Goal: Transaction & Acquisition: Purchase product/service

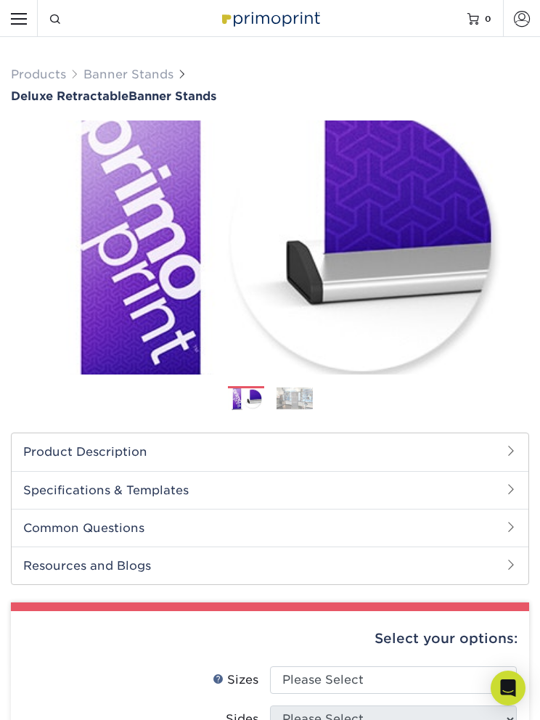
click at [478, 452] on h2 "Product Description" at bounding box center [270, 451] width 517 height 37
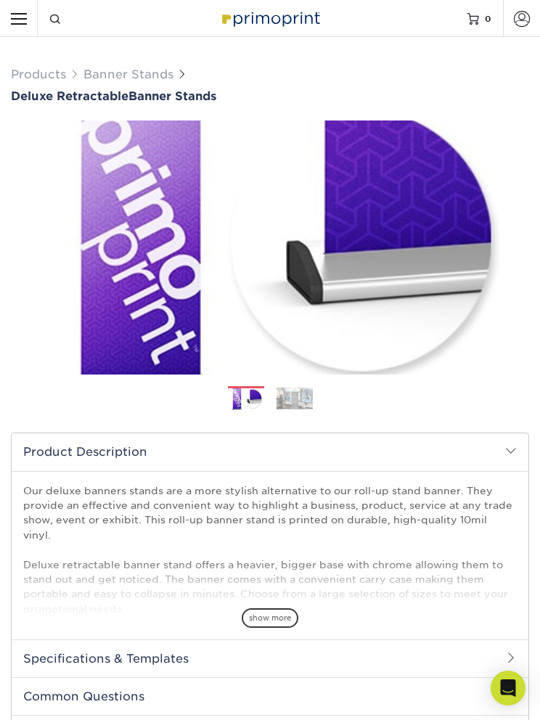
scroll to position [61, 0]
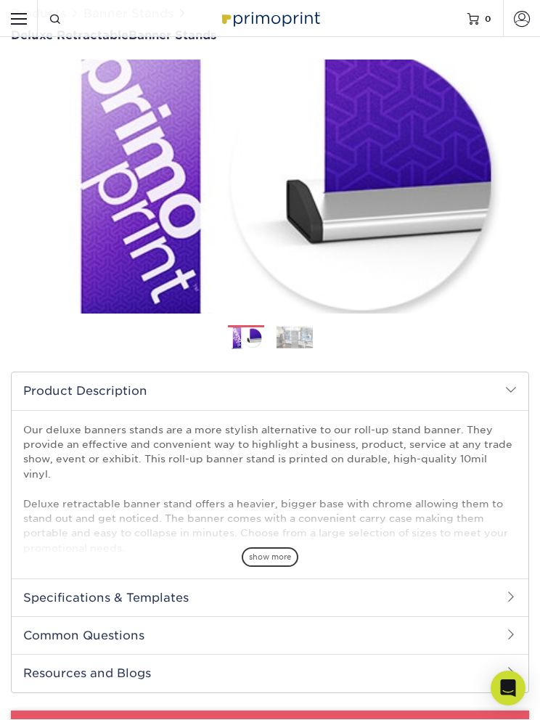
click at [282, 547] on span "show more" at bounding box center [270, 557] width 57 height 20
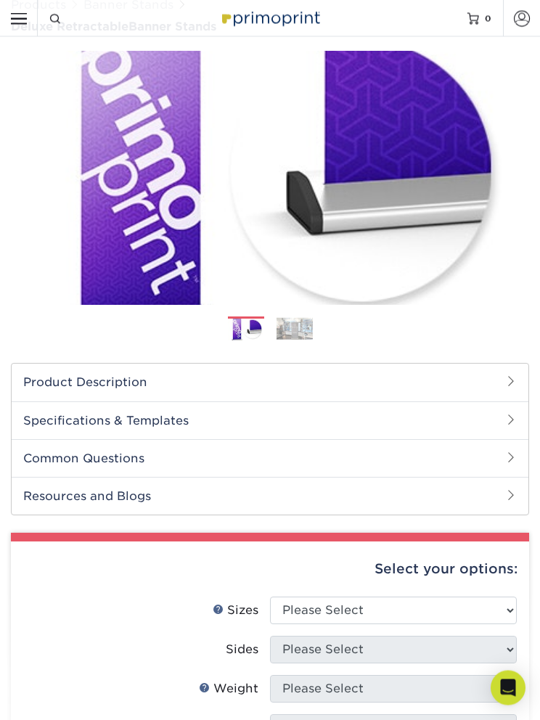
scroll to position [78, 0]
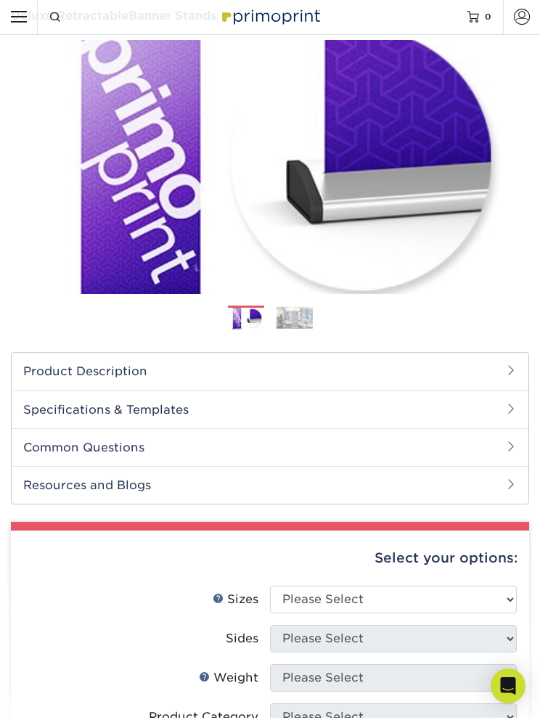
click at [503, 412] on h2 "Specifications & Templates" at bounding box center [270, 412] width 517 height 38
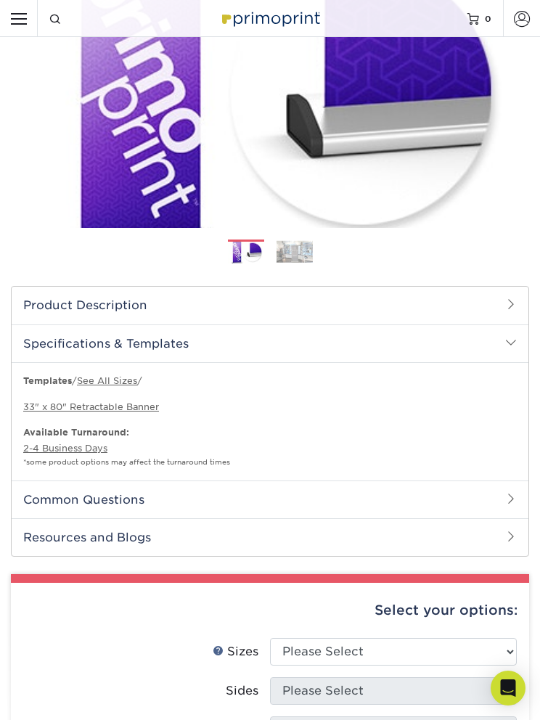
scroll to position [155, 0]
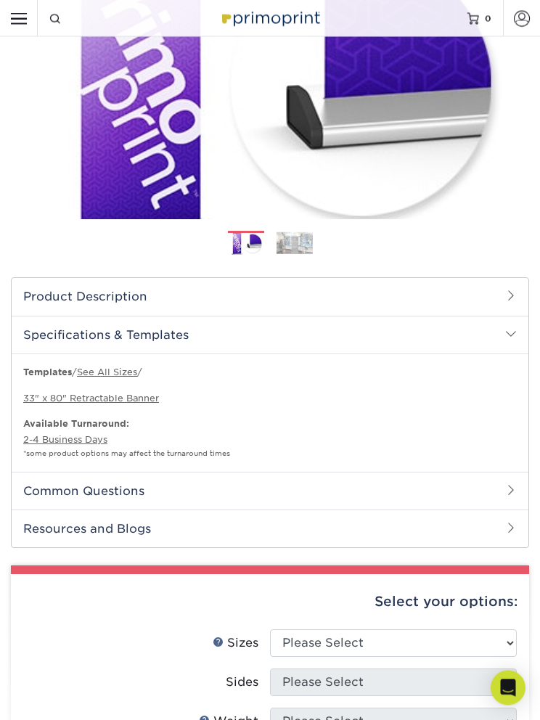
click at [502, 483] on h2 "Common Questions" at bounding box center [270, 492] width 517 height 38
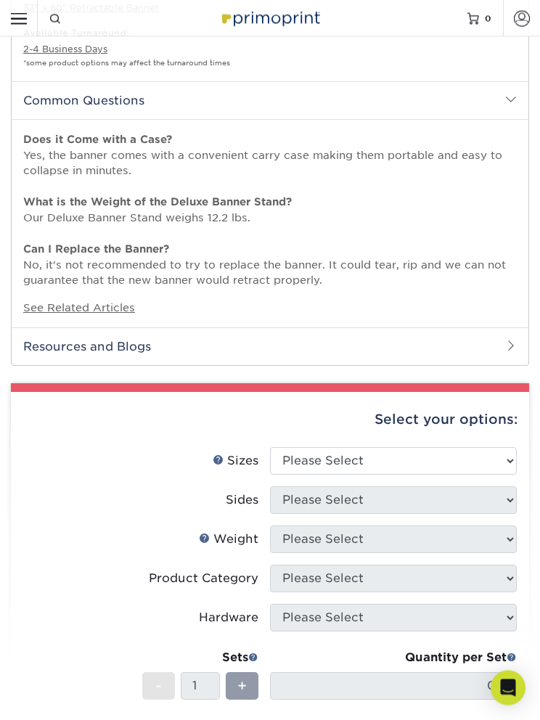
scroll to position [546, 0]
click at [507, 341] on span at bounding box center [511, 346] width 12 height 12
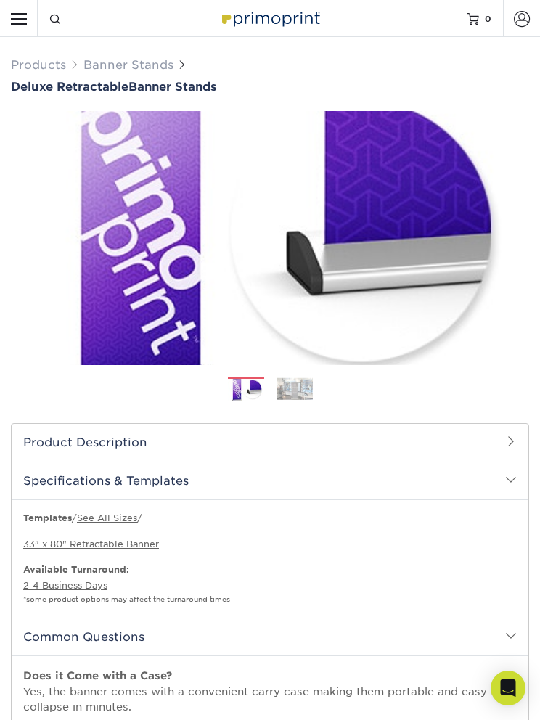
scroll to position [10, 0]
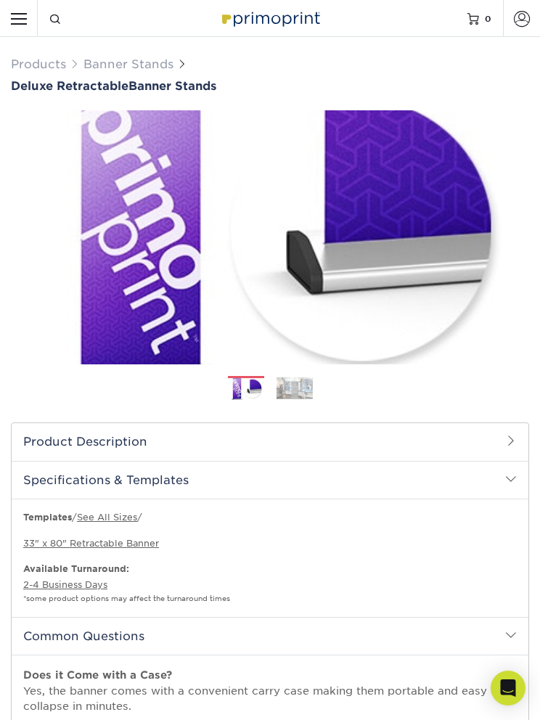
click at [291, 397] on img at bounding box center [295, 388] width 36 height 23
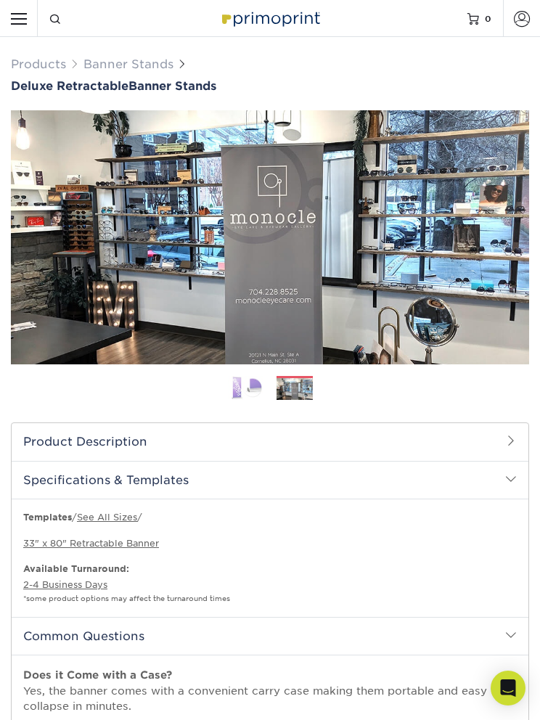
click at [259, 392] on img at bounding box center [246, 388] width 36 height 25
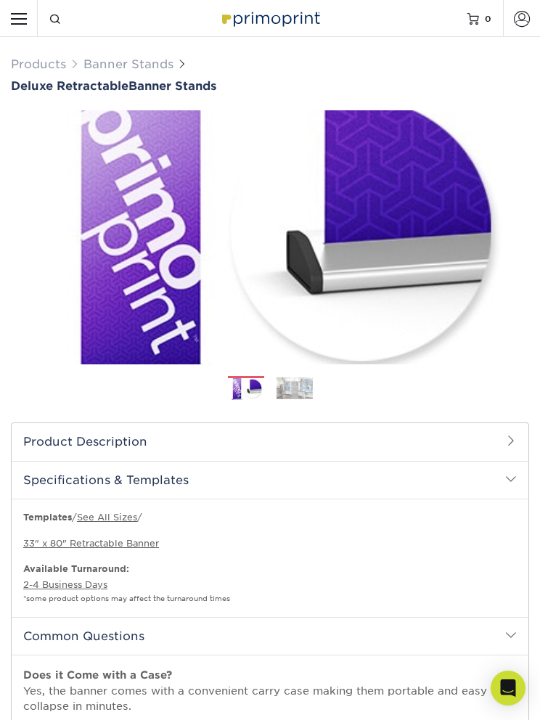
click at [308, 392] on img at bounding box center [295, 388] width 36 height 23
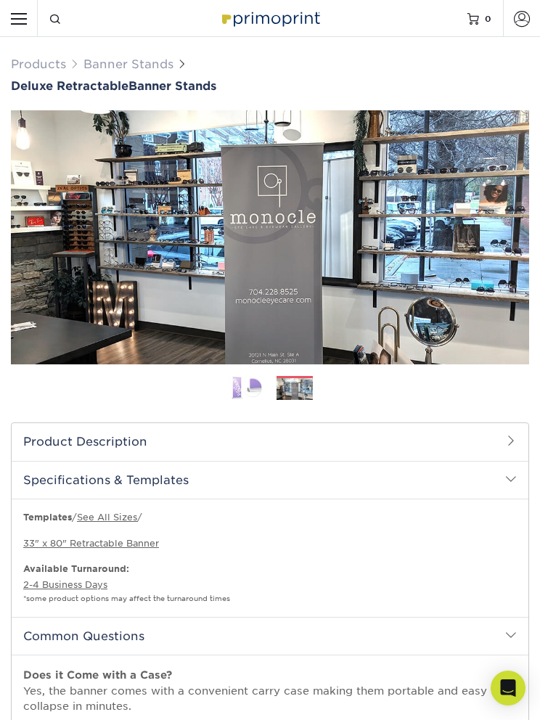
click at [500, 467] on h2 "Specifications & Templates" at bounding box center [270, 480] width 517 height 38
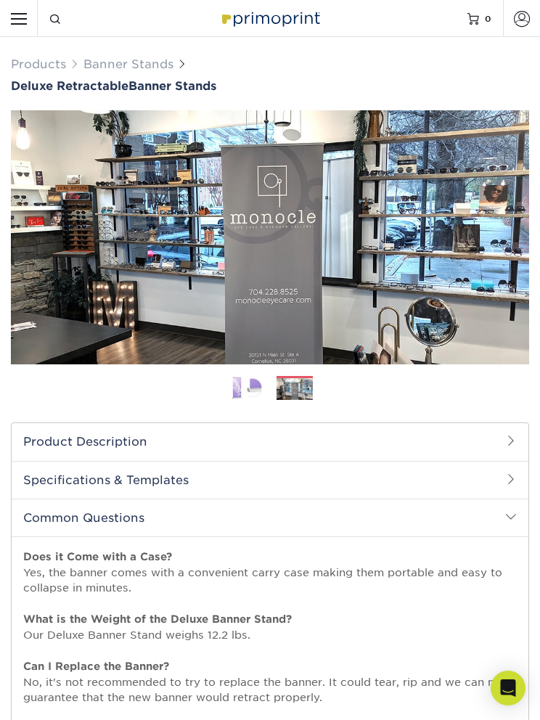
click at [499, 477] on h2 "Specifications & Templates" at bounding box center [270, 480] width 517 height 38
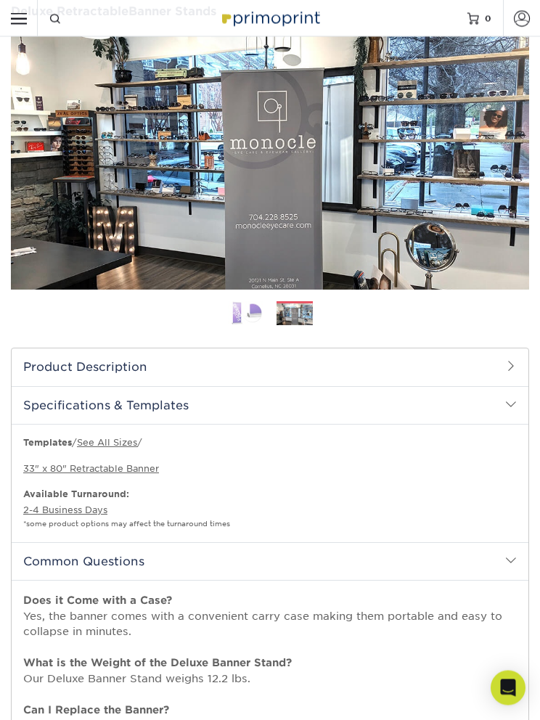
scroll to position [91, 0]
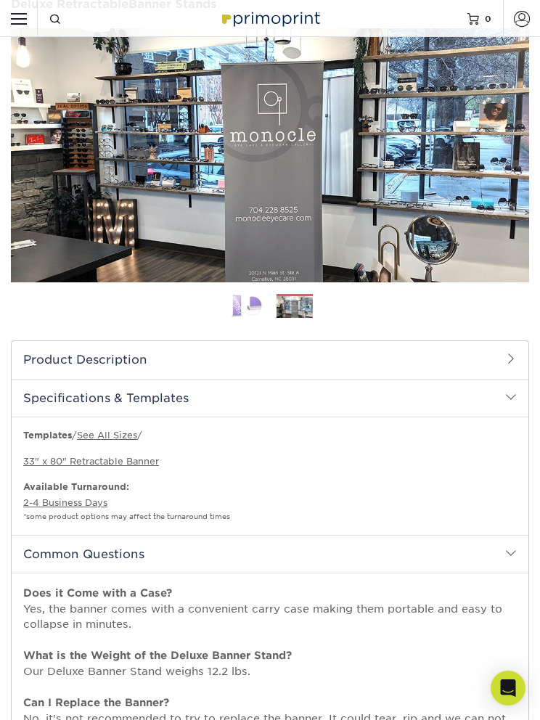
click at [138, 463] on link "33" x 80" Retractable Banner" at bounding box center [91, 461] width 136 height 11
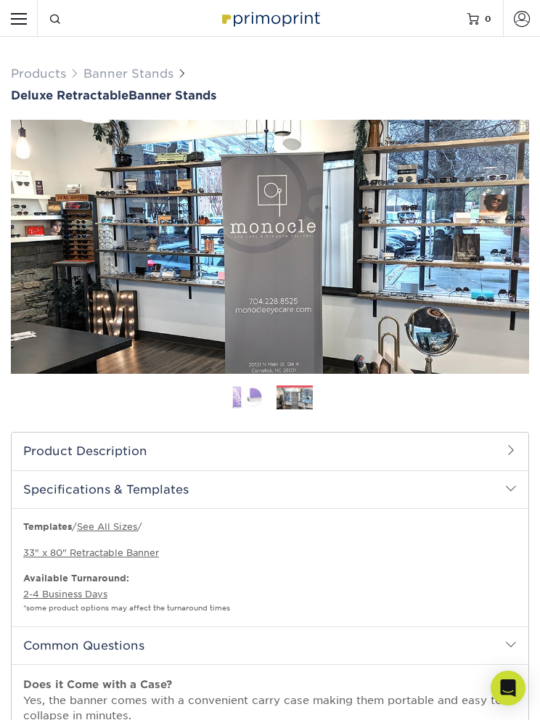
scroll to position [0, 0]
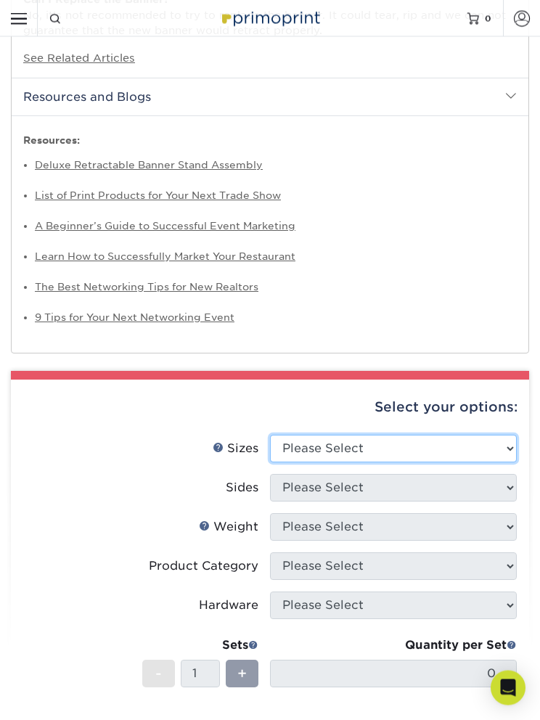
click at [500, 440] on select "Please Select 33" x 80"" at bounding box center [393, 450] width 247 height 28
select select "33.00x80.00"
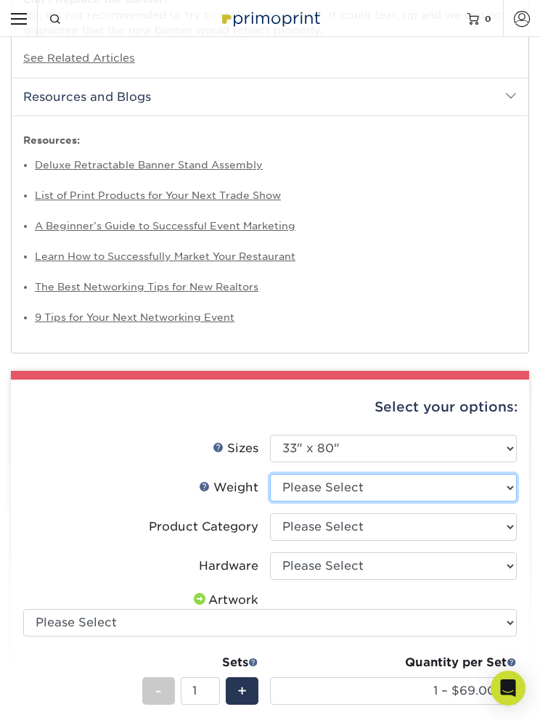
click at [412, 483] on select "Please Select 10MIL" at bounding box center [393, 488] width 247 height 28
select select "10MIL"
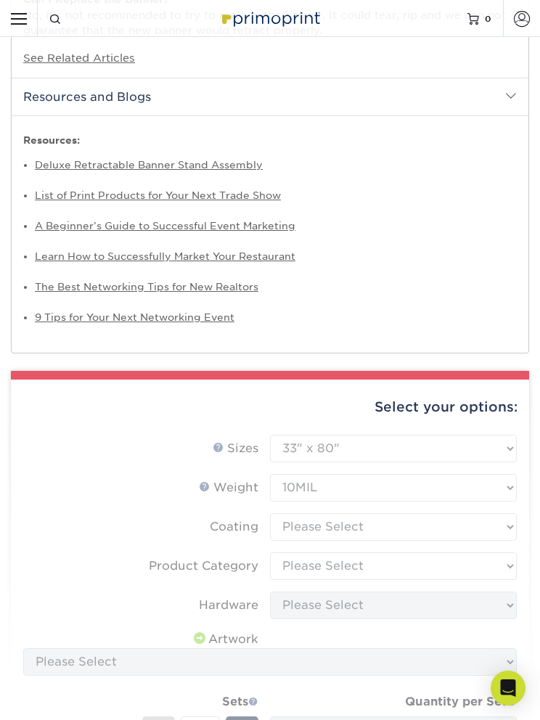
click at [372, 520] on form "Sizes Help Sizes Please Select 33" x 80" Sides Please Select 10MIL - 1" at bounding box center [270, 646] width 495 height 422
click at [505, 524] on form "Sizes Help Sizes Please Select 33" x 80" Sides Please Select 10MIL - 1" at bounding box center [270, 646] width 495 height 422
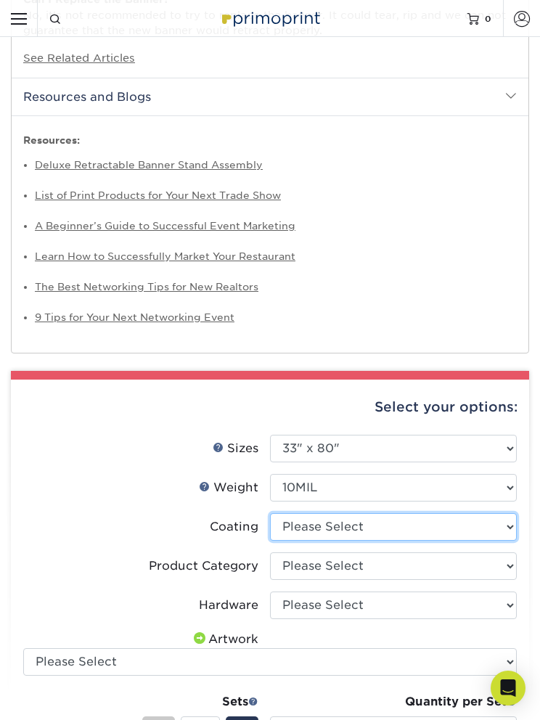
click at [414, 518] on select at bounding box center [393, 527] width 247 height 28
select select "3e7618de-abca-4bda-9f97-8b9129e913d8"
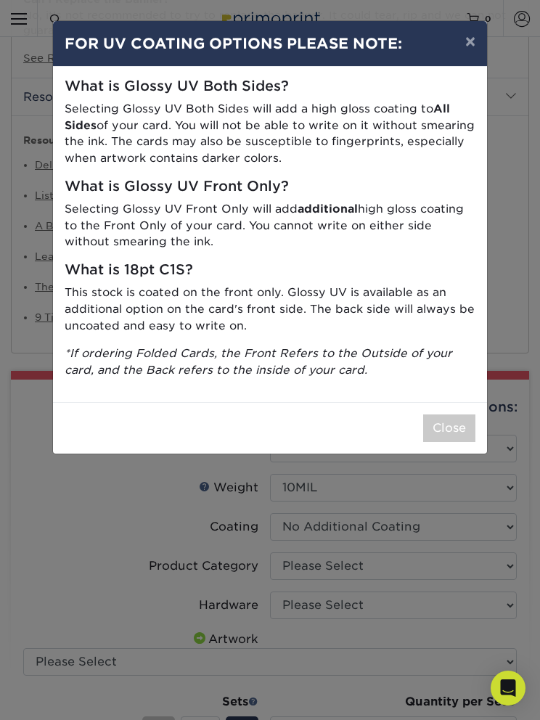
click at [455, 424] on button "Close" at bounding box center [449, 428] width 52 height 28
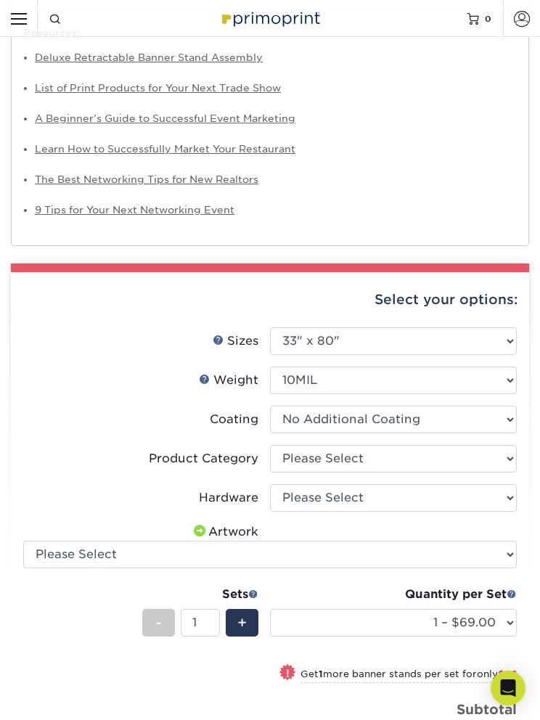
scroll to position [912, 0]
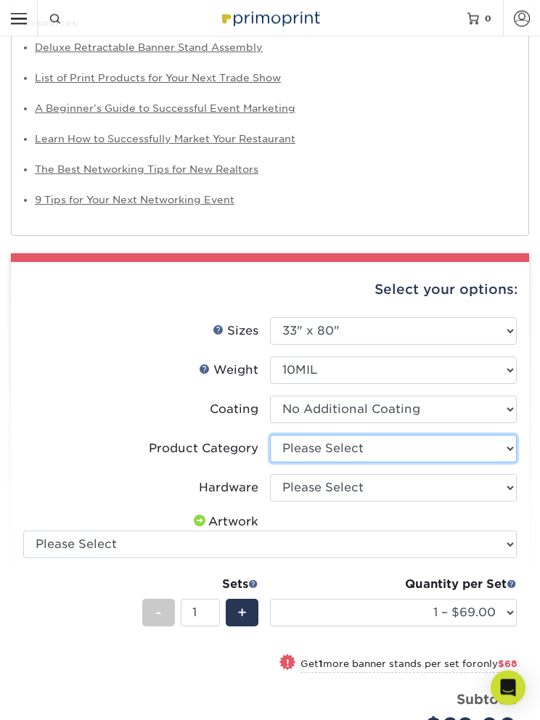
click at [504, 446] on select "Please Select Deluxe Retractable Banner Stand" at bounding box center [393, 450] width 247 height 28
select select "deb82e1f-94dd-4fc2-adc3-95272b6b1220"
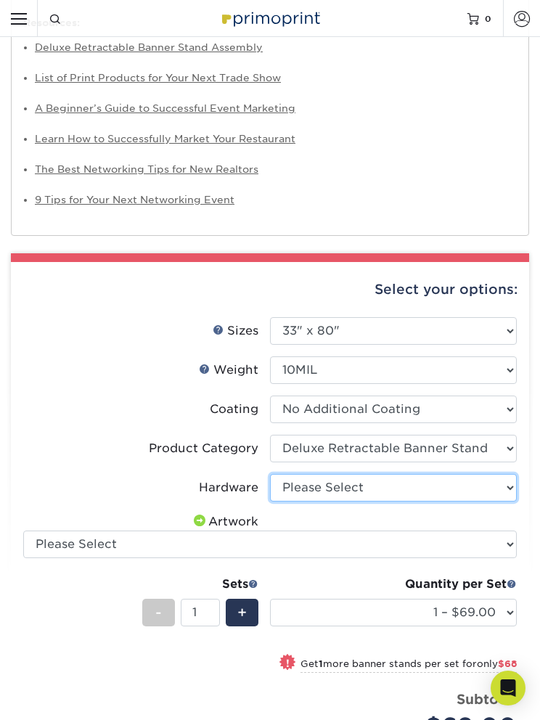
click at [499, 481] on select "Please Select Single-Sided Deluxe Retractable Banner Stand" at bounding box center [393, 488] width 247 height 28
select select "8f8ed3c6-8570-4dec-a260-1d9d29af8a30"
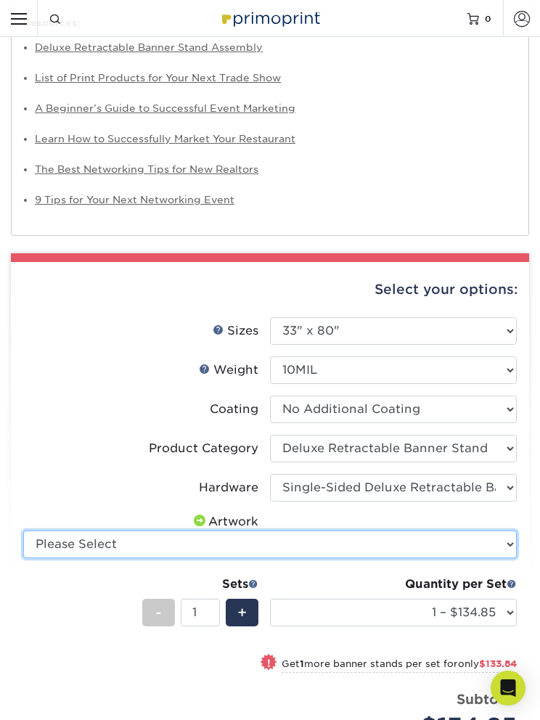
click at [496, 540] on select "Please Select I will upload files I need a design - $50" at bounding box center [270, 545] width 494 height 28
select select "upload"
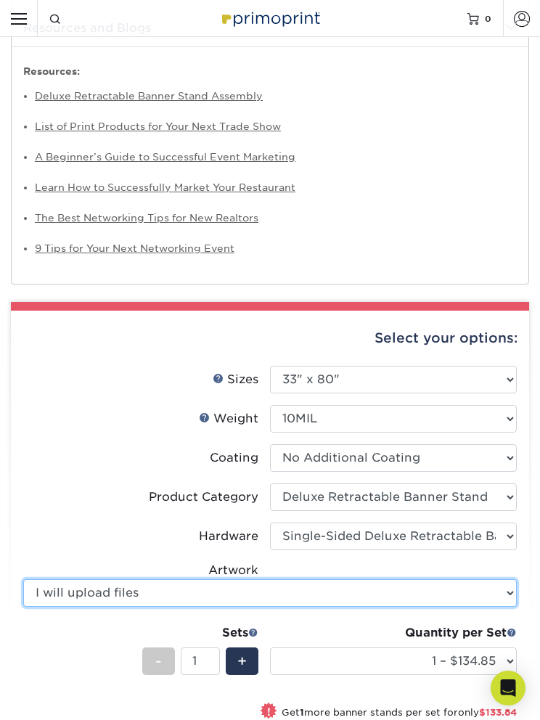
scroll to position [869, 0]
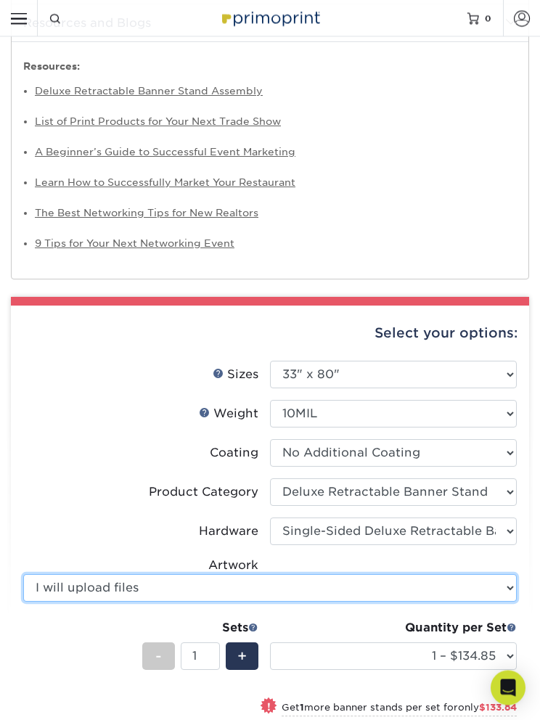
click at [500, 575] on select "Please Select I will upload files I need a design - $50" at bounding box center [270, 589] width 494 height 28
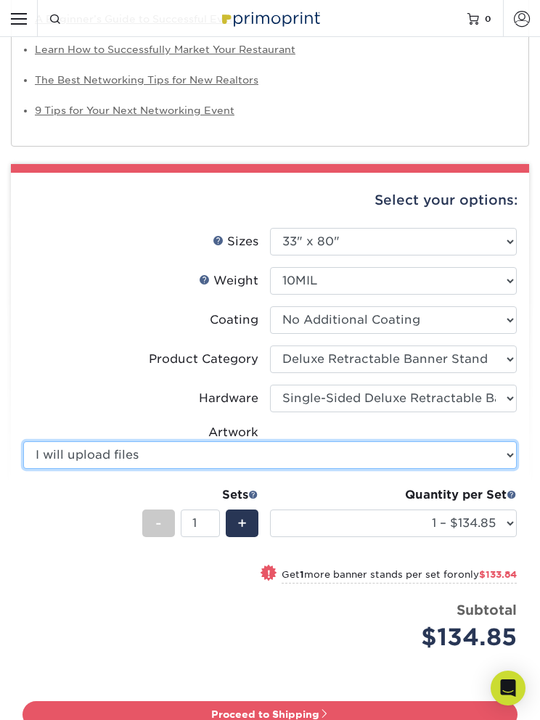
scroll to position [1008, 0]
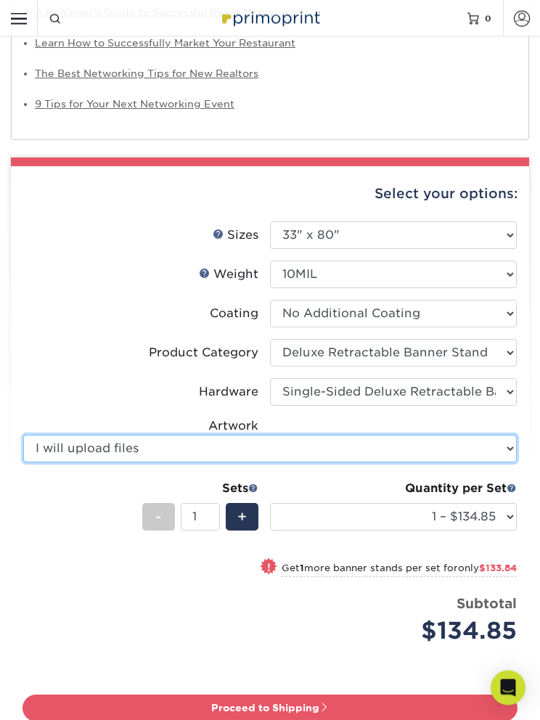
click at [478, 436] on select "Please Select I will upload files I need a design - $50" at bounding box center [270, 450] width 494 height 28
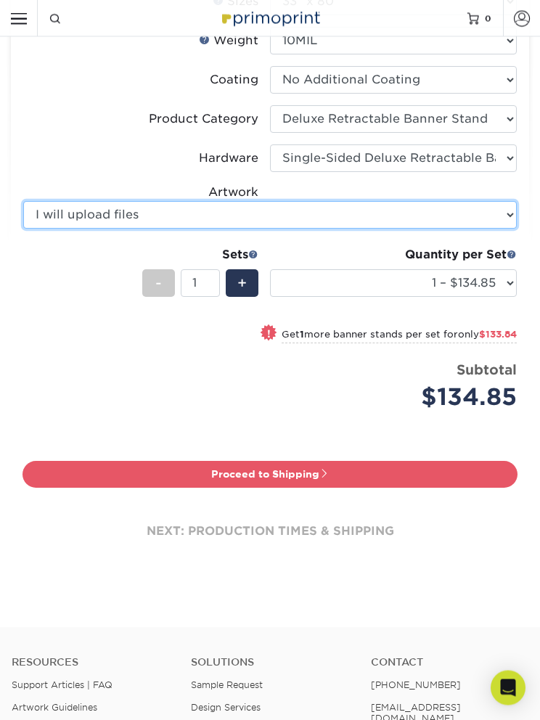
scroll to position [1250, 0]
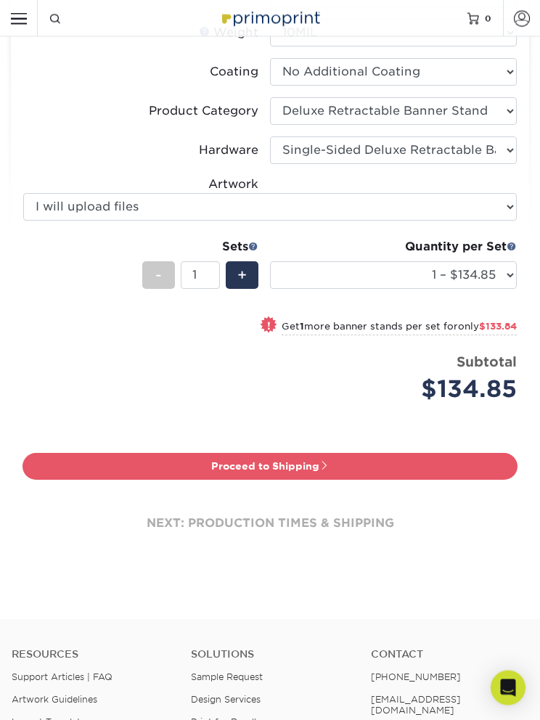
click at [397, 510] on div "next: production times & shipping" at bounding box center [270, 524] width 495 height 87
click at [409, 453] on link "Proceed to Shipping" at bounding box center [270, 466] width 495 height 26
type input "Set 1"
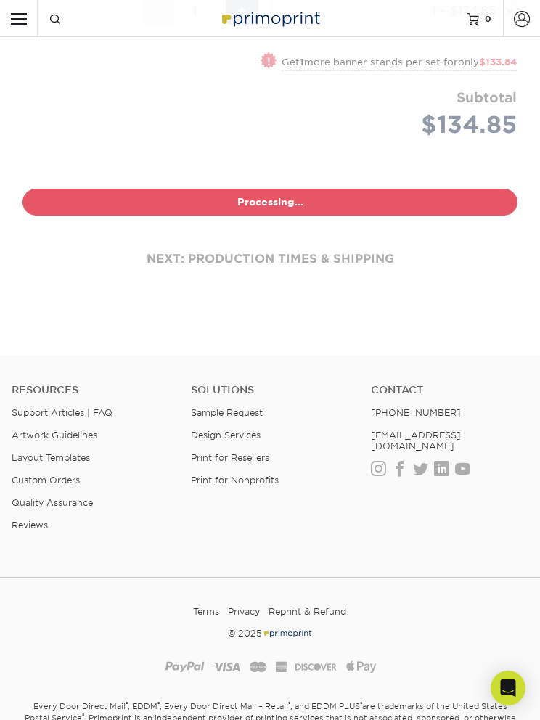
select select "05cdc3be-01c7-4d30-a20e-228dbc0598e6"
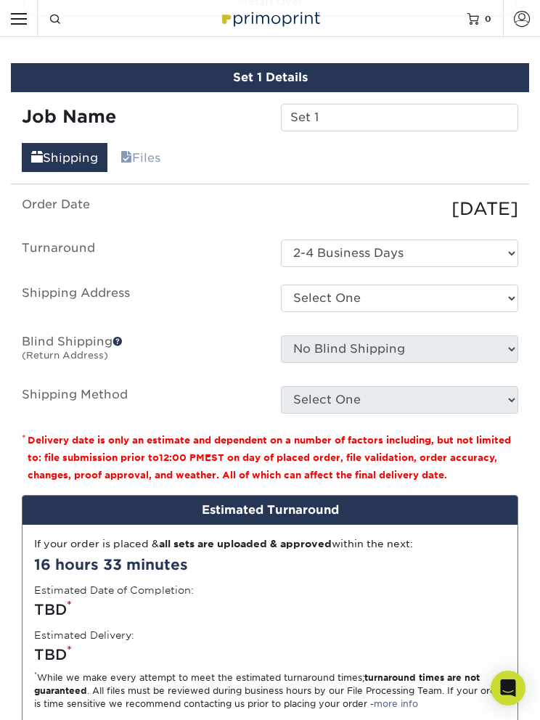
scroll to position [1730, 0]
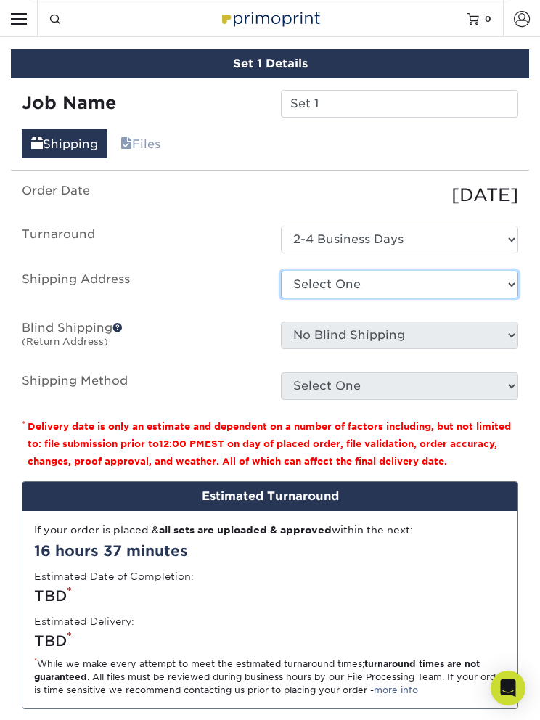
click at [500, 272] on select "Select One + Add New Address - Login" at bounding box center [399, 285] width 237 height 28
select select "newaddress"
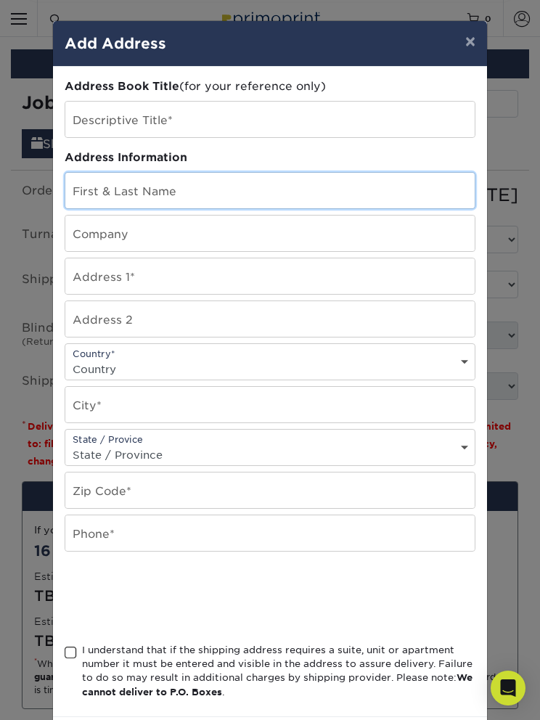
click at [92, 186] on input "text" at bounding box center [269, 191] width 409 height 36
type input "[PERSON_NAME]"
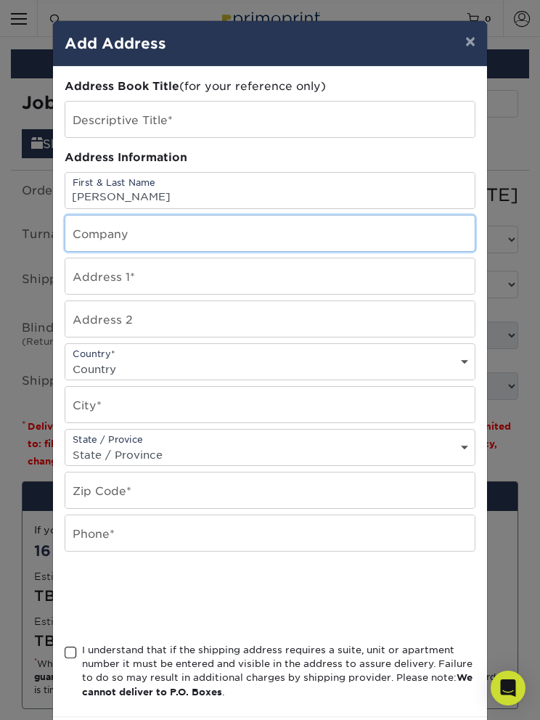
click at [80, 237] on input "text" at bounding box center [269, 234] width 409 height 36
type input "Salt Works Student Ministries"
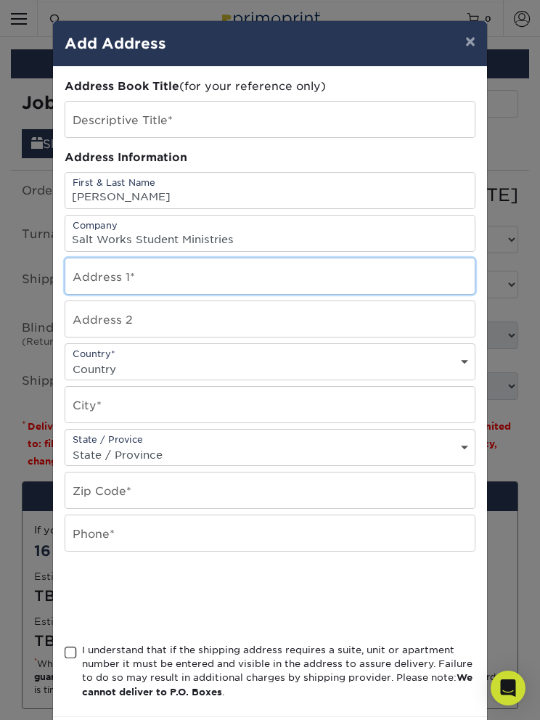
click at [70, 284] on input "text" at bounding box center [269, 276] width 409 height 36
type input "[STREET_ADDRESS]"
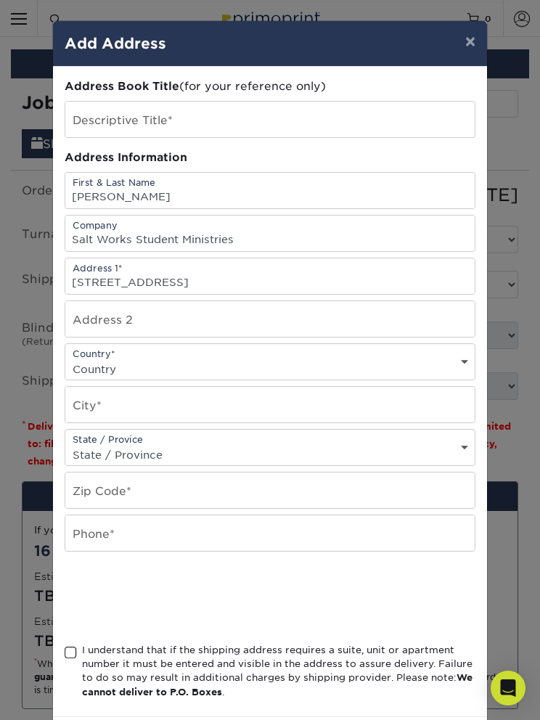
click at [85, 375] on select "Country [GEOGRAPHIC_DATA] [GEOGRAPHIC_DATA] ----------------------------- [GEOG…" at bounding box center [269, 369] width 409 height 21
select select "US"
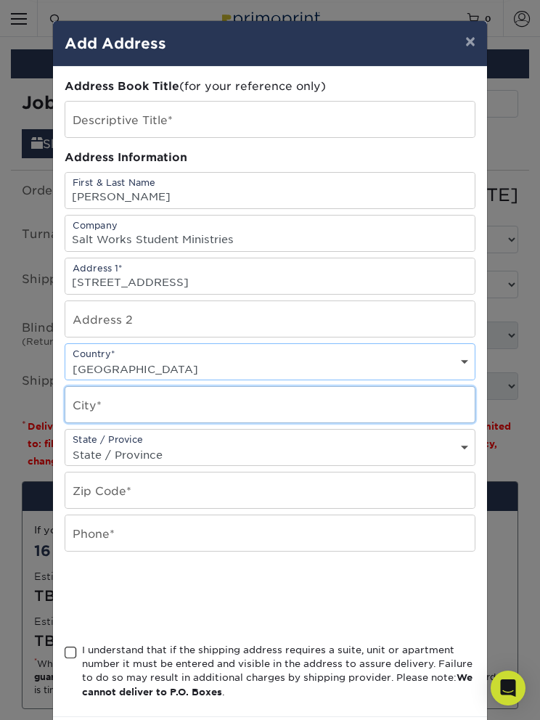
click at [369, 407] on input "text" at bounding box center [269, 405] width 409 height 36
type input "Yukon"
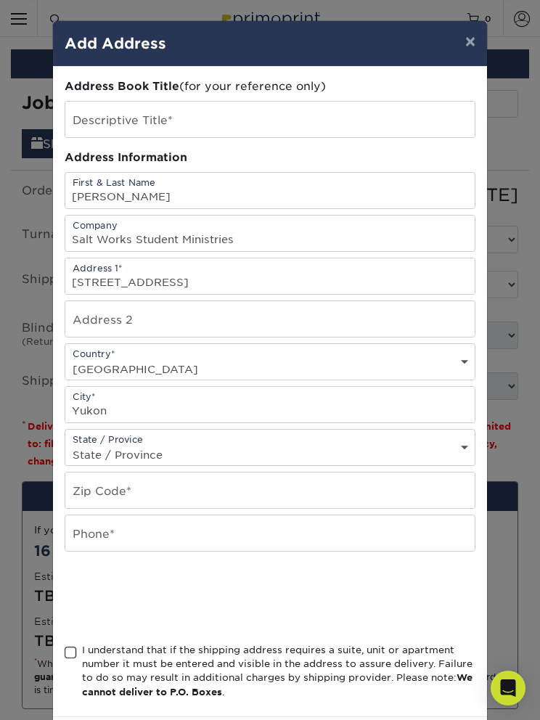
click at [94, 453] on select "State / Province [US_STATE] [US_STATE] [US_STATE] [US_STATE] [US_STATE] [US_STA…" at bounding box center [269, 454] width 409 height 21
select select "OK"
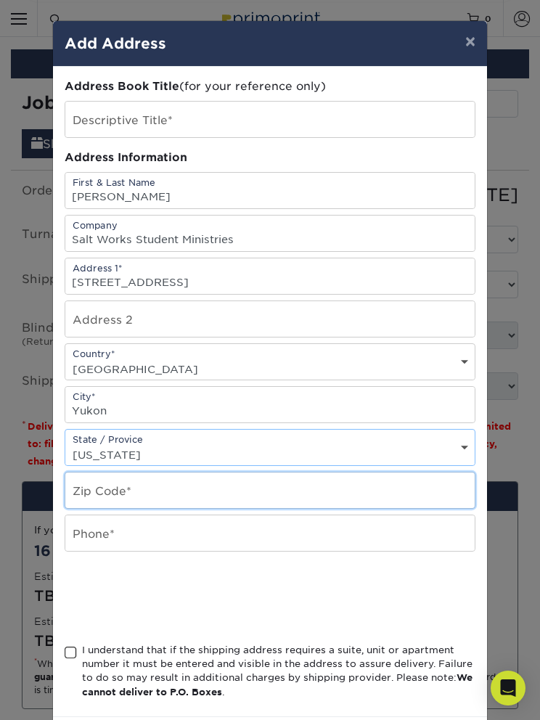
click at [93, 499] on input "text" at bounding box center [269, 491] width 409 height 36
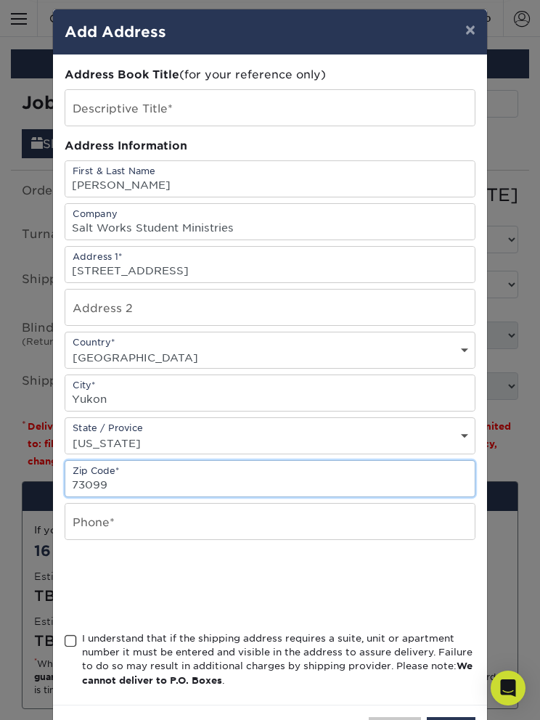
scroll to position [12, 0]
type input "73099"
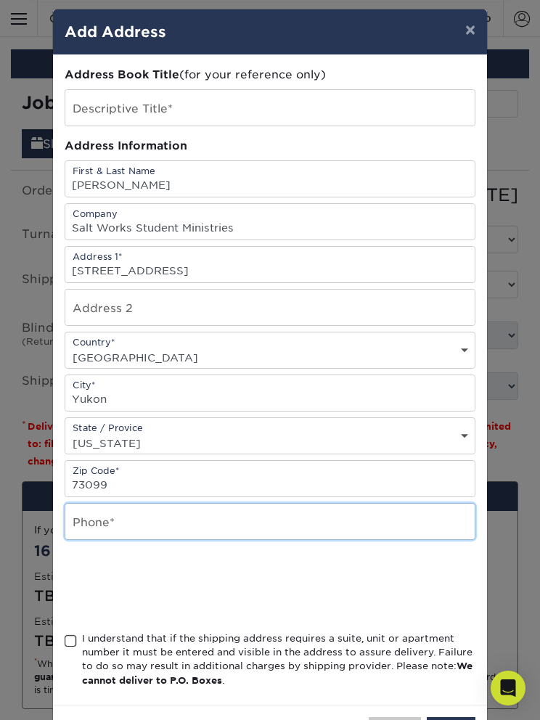
click at [356, 530] on input "text" at bounding box center [269, 522] width 409 height 36
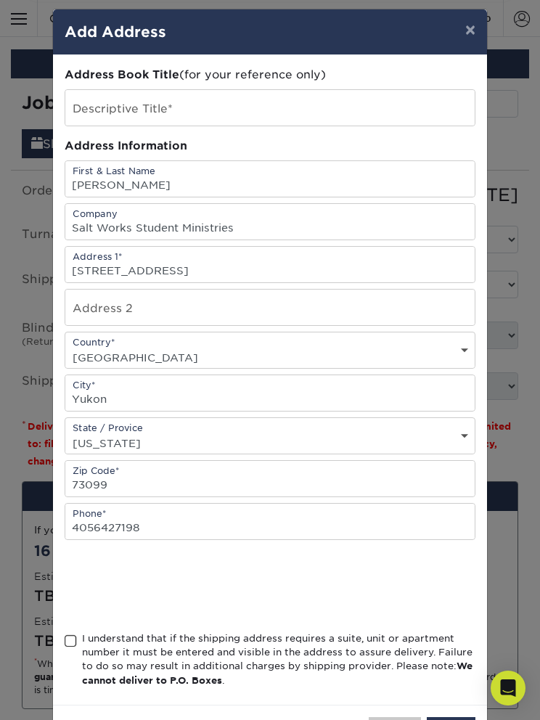
type input "4056427198"
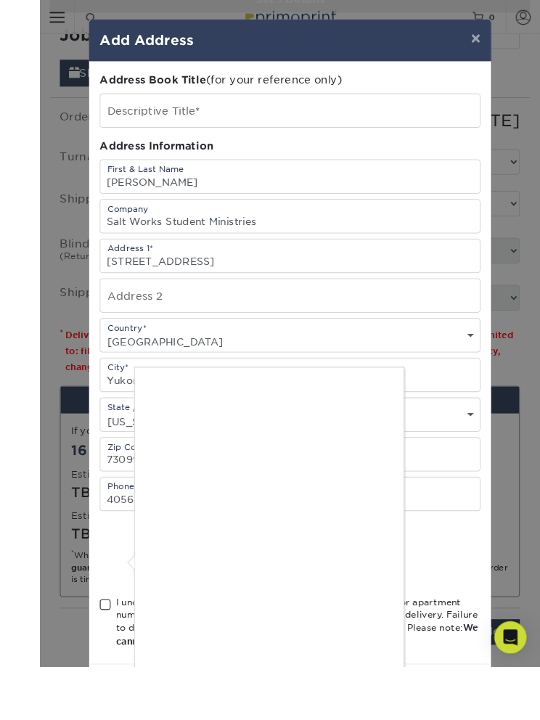
scroll to position [1960, 0]
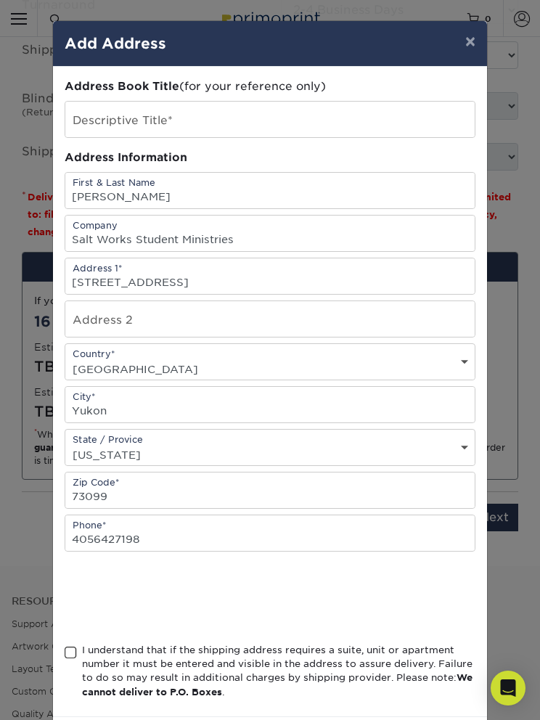
click at [71, 660] on span at bounding box center [71, 653] width 12 height 14
click at [0, 0] on input "I understand that if the shipping address requires a suite, unit or apartment n…" at bounding box center [0, 0] width 0 height 0
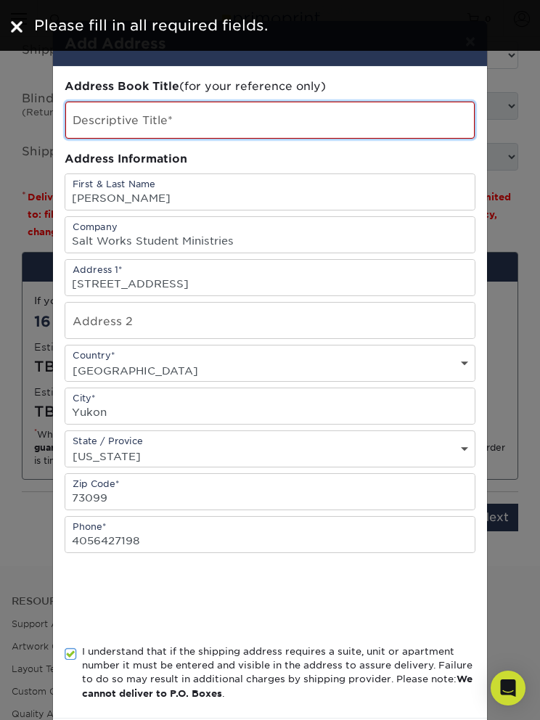
click at [355, 128] on input "text" at bounding box center [269, 120] width 409 height 37
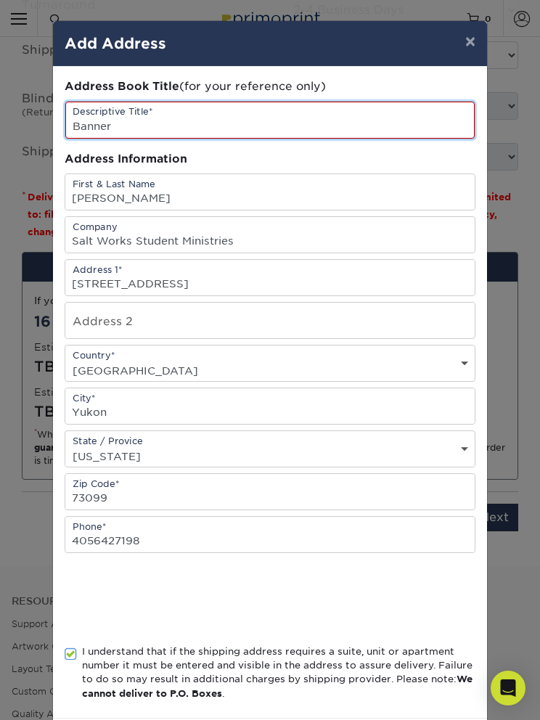
type input "Banners"
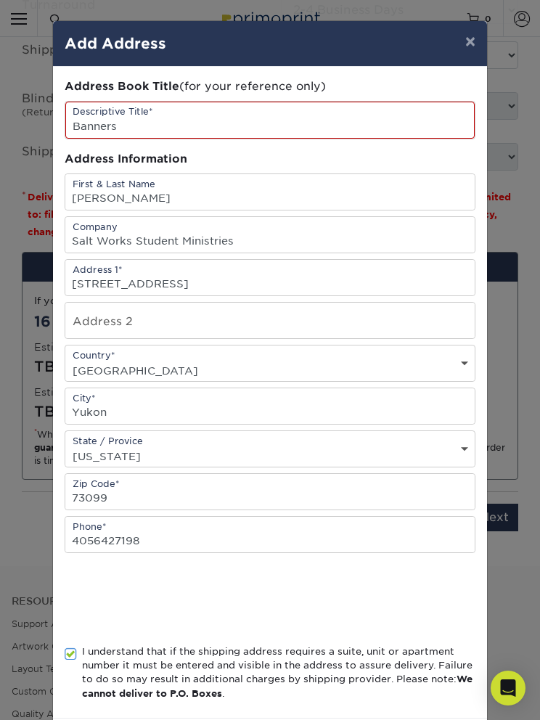
click at [478, 51] on button "×" at bounding box center [470, 41] width 33 height 41
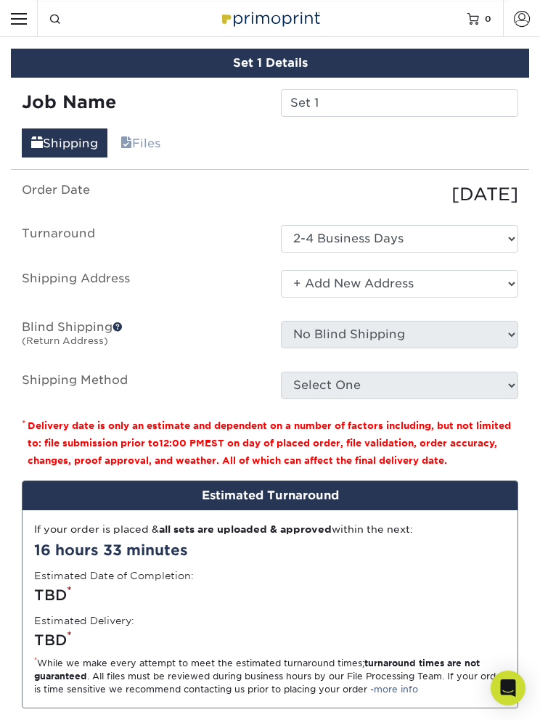
scroll to position [1733, 0]
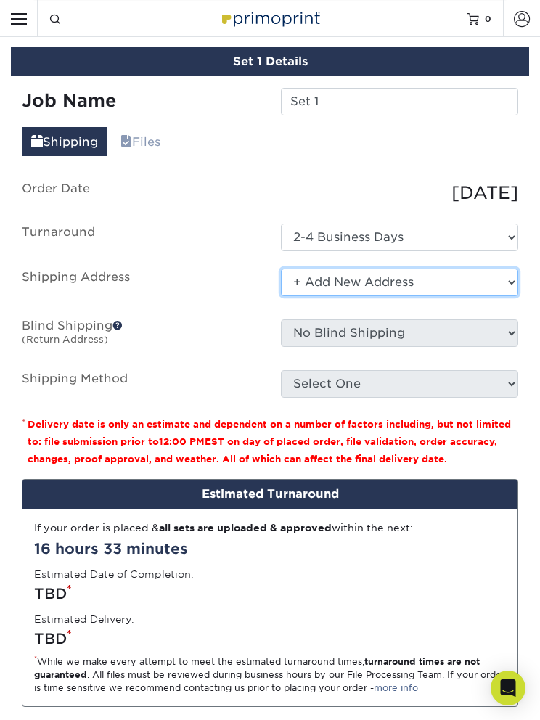
click at [447, 271] on select "Select One + Add New Address - Login" at bounding box center [399, 283] width 237 height 28
click at [300, 271] on select "Select One + Add New Address - Login" at bounding box center [399, 283] width 237 height 28
click at [395, 281] on select "Select One + Add New Address - Login" at bounding box center [399, 283] width 237 height 28
select select "-1"
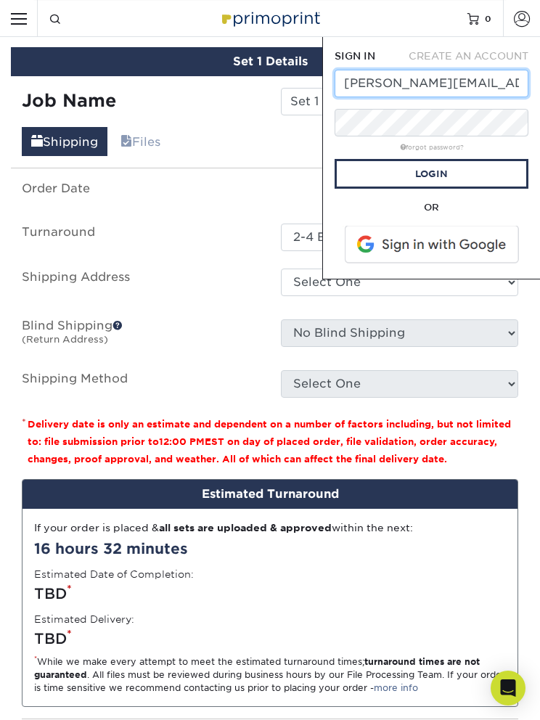
type input "[PERSON_NAME][EMAIL_ADDRESS][DOMAIN_NAME]"
click at [468, 171] on link "Login" at bounding box center [432, 174] width 194 height 30
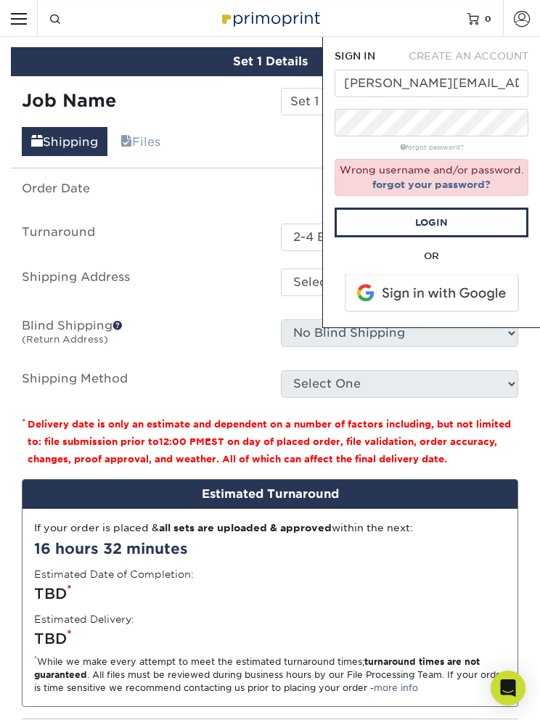
click at [484, 54] on span "CREATE AN ACCOUNT" at bounding box center [469, 56] width 120 height 12
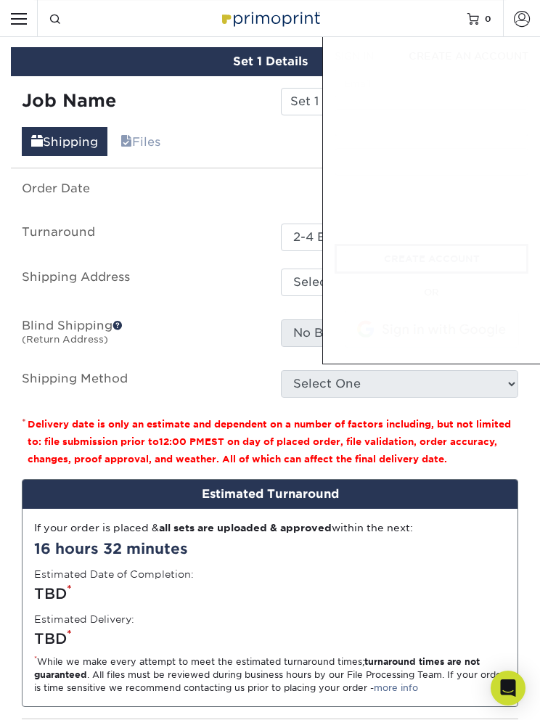
type input "[PERSON_NAME][EMAIL_ADDRESS][DOMAIN_NAME]"
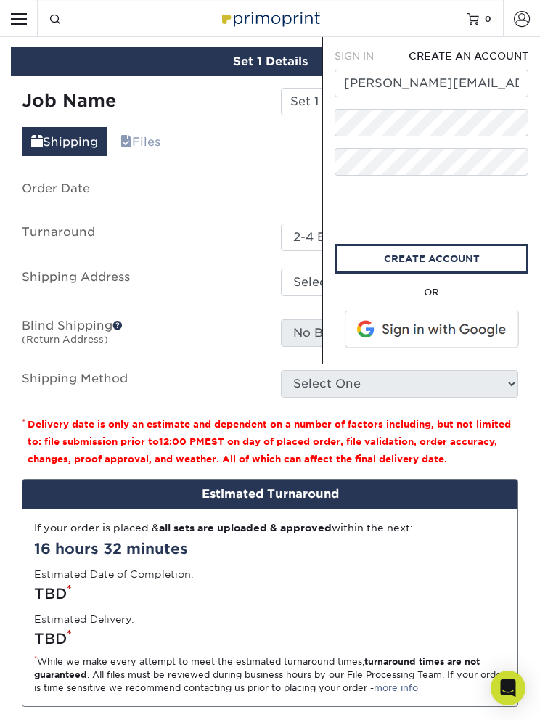
click at [488, 60] on span "CREATE AN ACCOUNT" at bounding box center [469, 56] width 120 height 12
click at [471, 58] on span "CREATE AN ACCOUNT" at bounding box center [469, 56] width 120 height 12
click at [493, 88] on input "[PERSON_NAME][EMAIL_ADDRESS][DOMAIN_NAME]" at bounding box center [432, 84] width 194 height 28
click at [467, 261] on link "create account" at bounding box center [432, 259] width 194 height 30
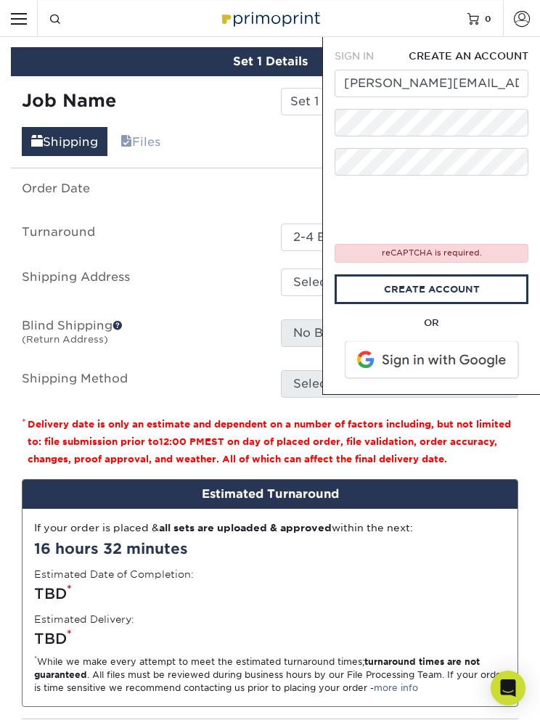
click at [465, 258] on div "reCAPTCHA is required." at bounding box center [432, 253] width 194 height 19
click at [453, 303] on link "create account" at bounding box center [432, 289] width 194 height 30
click at [442, 289] on link "create account" at bounding box center [432, 289] width 194 height 30
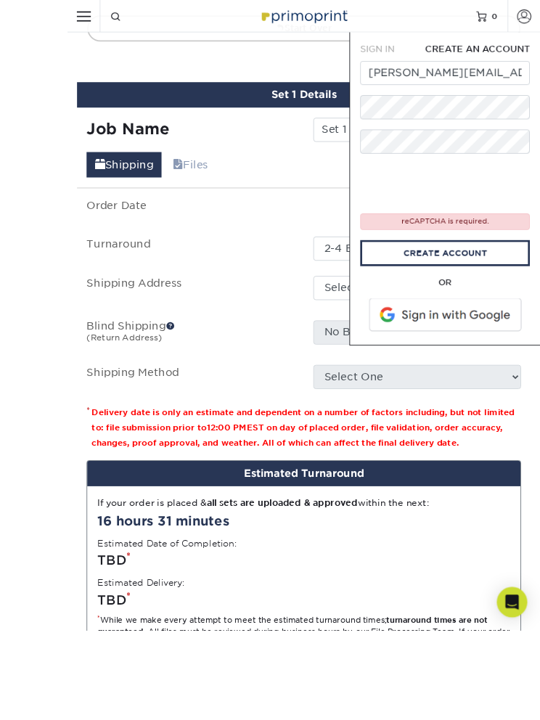
scroll to position [1816, 0]
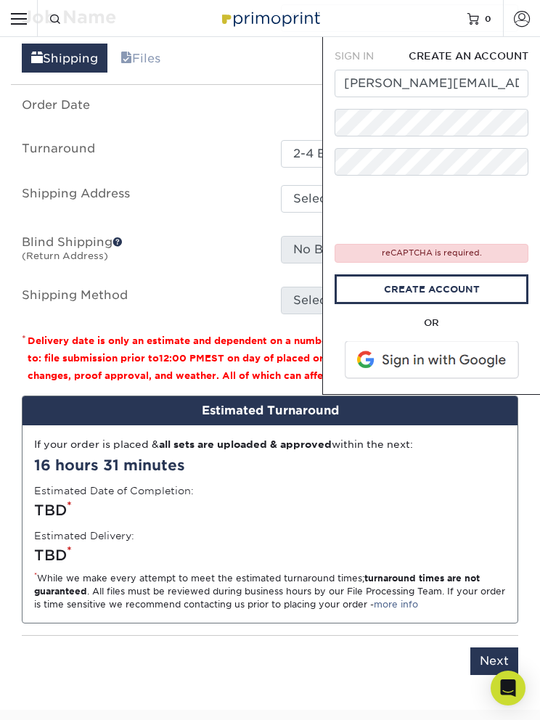
click at [468, 297] on link "create account" at bounding box center [432, 289] width 194 height 30
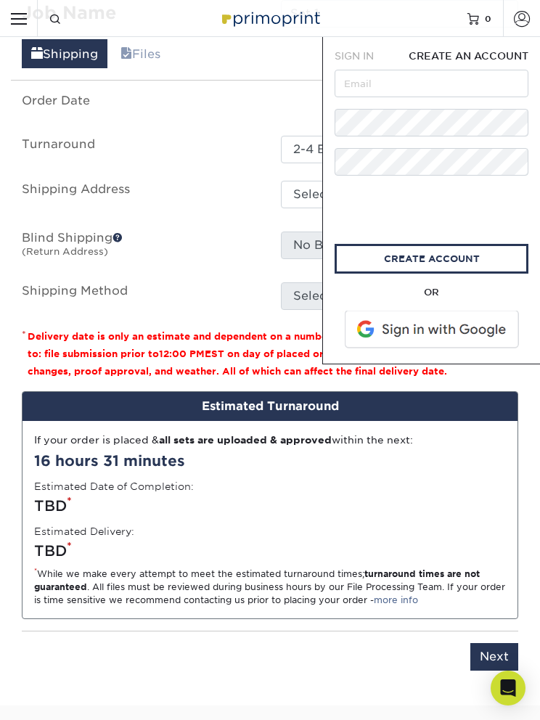
scroll to position [1822, 0]
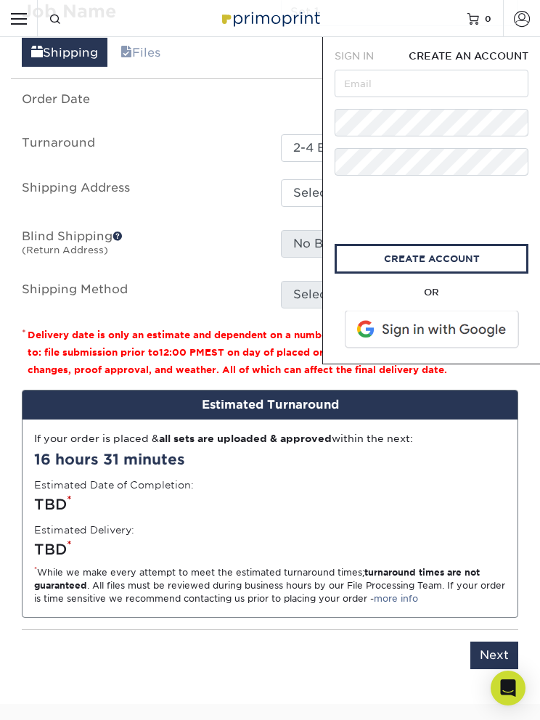
click at [370, 475] on div "If your order is placed & all sets are uploaded & approved within the next: 16 …" at bounding box center [270, 518] width 495 height 197
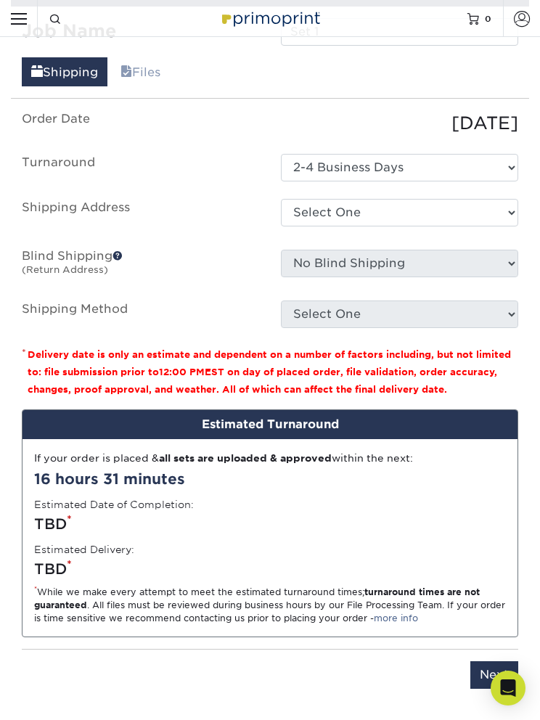
scroll to position [1807, 0]
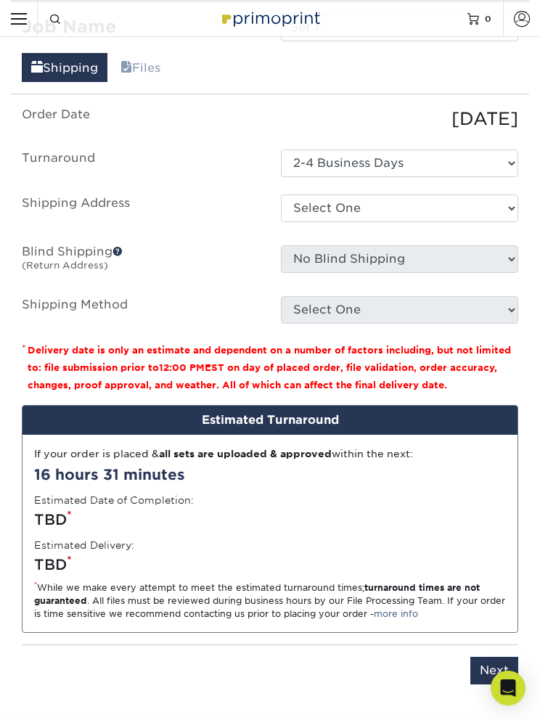
click at [496, 657] on input "Next" at bounding box center [494, 671] width 48 height 28
type input "Next"
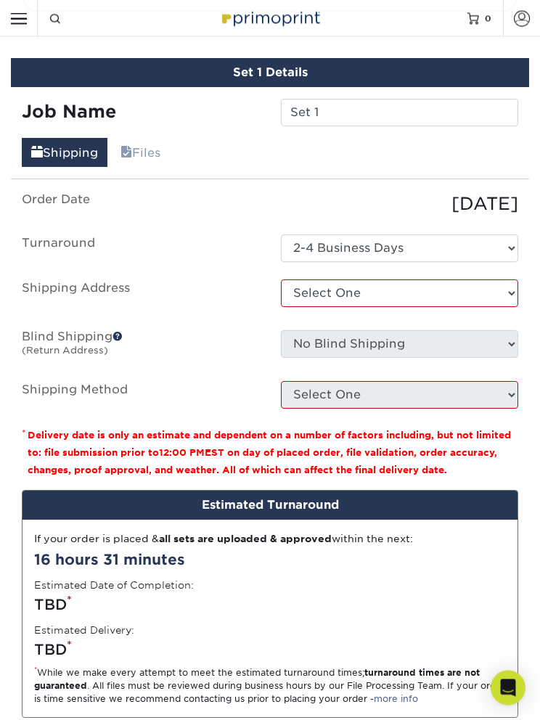
scroll to position [1717, 0]
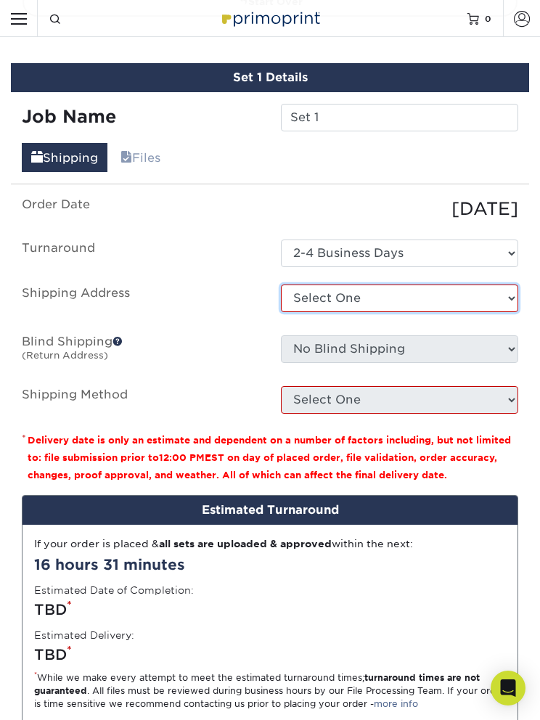
click at [442, 293] on select "Select One + Add New Address - Login" at bounding box center [399, 299] width 237 height 28
select select "newaddress"
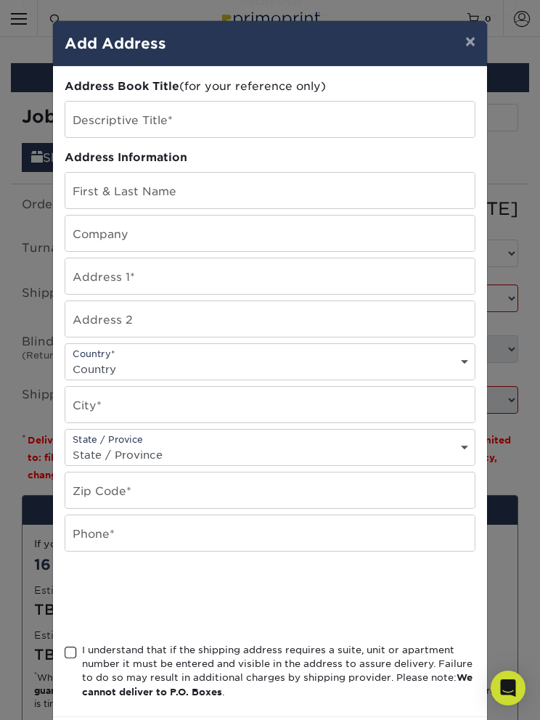
click at [470, 45] on button "×" at bounding box center [470, 41] width 33 height 41
